Goal: Find specific page/section

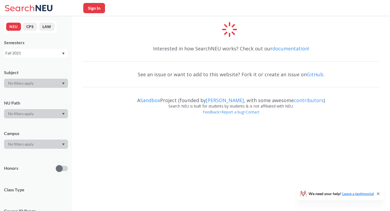
click at [28, 49] on div "Fall 2021" at bounding box center [36, 53] width 64 height 9
click at [29, 52] on div "Fall 2021" at bounding box center [33, 53] width 56 height 6
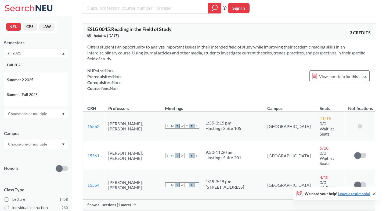
click at [27, 62] on div "Fall 2025" at bounding box center [37, 65] width 61 height 6
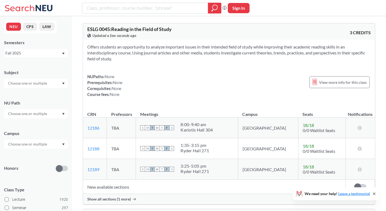
click at [123, 5] on input "search" at bounding box center [145, 7] width 118 height 9
type input "2000"
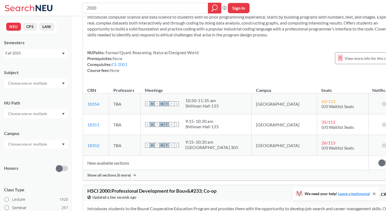
scroll to position [204, 0]
click at [126, 175] on span "Show all sections (6 more)" at bounding box center [109, 174] width 44 height 5
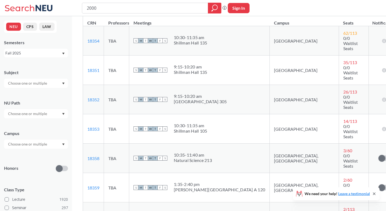
scroll to position [266, 0]
